Goal: Transaction & Acquisition: Purchase product/service

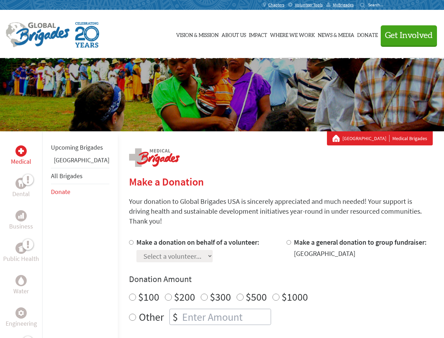
click at [388, 5] on div "Search for:" at bounding box center [374, 5] width 28 height 6
click at [406, 35] on span "Get Involved" at bounding box center [409, 35] width 48 height 8
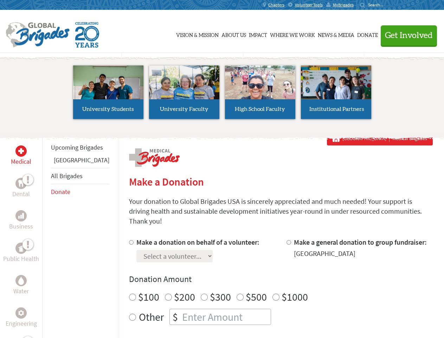
click at [222, 95] on li "High School Faculty" at bounding box center [260, 92] width 76 height 65
click at [46, 234] on div "Upcoming Brigades Guatemala All Brigades Donate" at bounding box center [80, 300] width 76 height 338
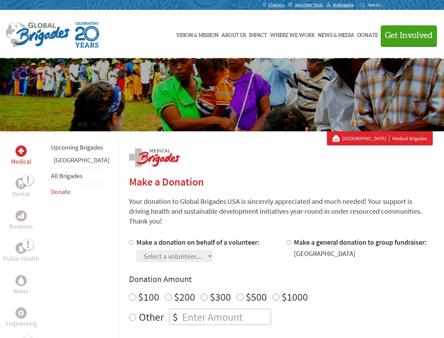
click at [282, 290] on label "$1000" at bounding box center [295, 296] width 26 height 13
click at [273, 293] on input "$1000" at bounding box center [276, 296] width 7 height 7
radio input "true"
click at [129, 240] on input "Make a donation on behalf of a volunteer:" at bounding box center [131, 242] width 5 height 5
radio input "true"
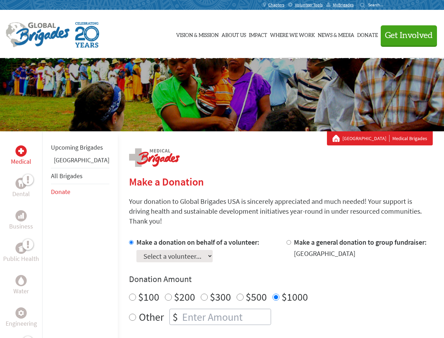
click at [287, 240] on input "Make a general donation to group fundraiser:" at bounding box center [289, 242] width 5 height 5
radio input "true"
